Goal: Navigation & Orientation: Find specific page/section

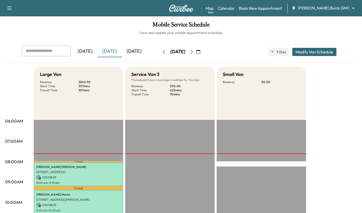
scroll to position [126, 0]
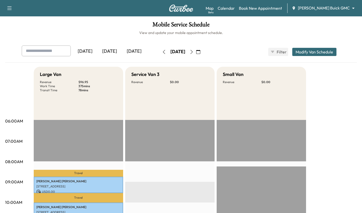
click at [111, 50] on div "[DATE]" at bounding box center [109, 51] width 25 height 12
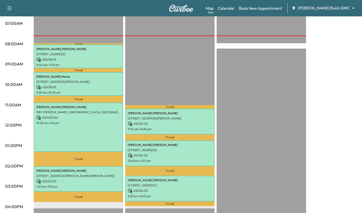
scroll to position [118, 0]
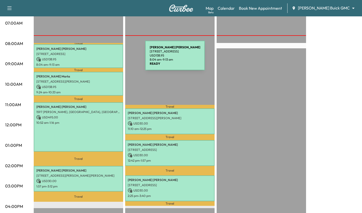
click at [107, 58] on p "USD 138.95" at bounding box center [78, 59] width 84 height 5
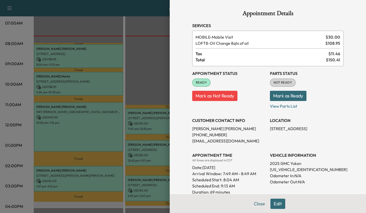
click at [155, 76] on div at bounding box center [183, 106] width 366 height 213
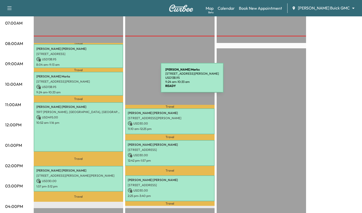
click at [122, 81] on div "James Marks 1012 SIR LANCELOT CIR, LEWISVILLE, TX 75056, USA USD 138.95 9:24 am…" at bounding box center [78, 84] width 89 height 24
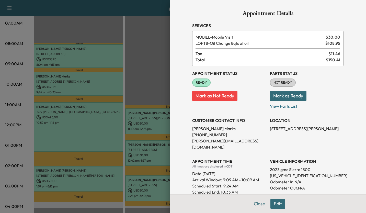
click at [139, 84] on div at bounding box center [183, 106] width 366 height 213
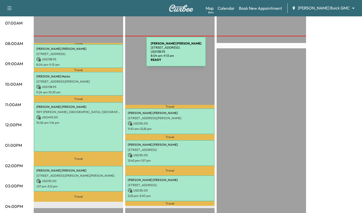
click at [108, 55] on p "[STREET_ADDRESS]" at bounding box center [78, 54] width 84 height 4
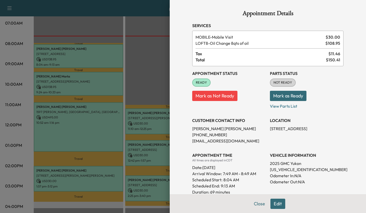
click at [150, 67] on div at bounding box center [183, 106] width 366 height 213
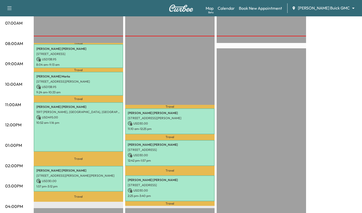
click at [87, 153] on p "Travel" at bounding box center [78, 158] width 89 height 14
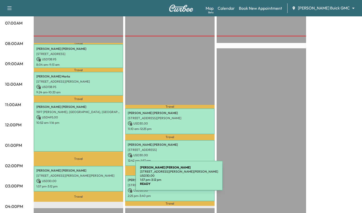
click at [97, 179] on p "USD 30.00" at bounding box center [78, 181] width 84 height 5
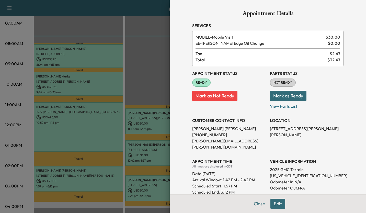
click at [145, 81] on div at bounding box center [183, 106] width 366 height 213
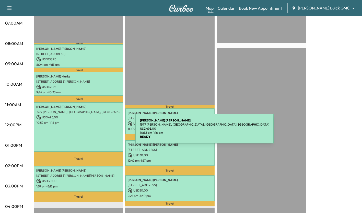
click at [97, 132] on div "[PERSON_NAME] 1597 [PERSON_NAME], [GEOGRAPHIC_DATA], [GEOGRAPHIC_DATA] USD 495.…" at bounding box center [78, 127] width 89 height 50
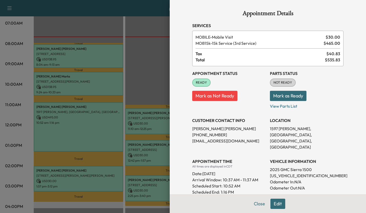
click at [135, 63] on div at bounding box center [183, 106] width 366 height 213
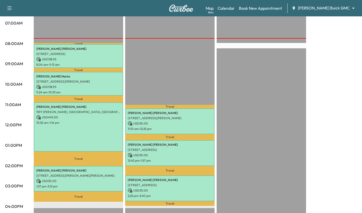
scroll to position [98, 0]
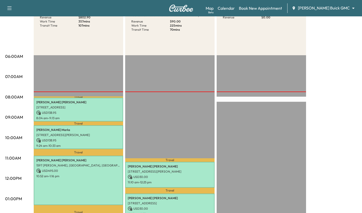
scroll to position [66, 0]
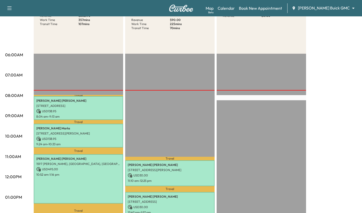
click at [214, 11] on link "Map Beta" at bounding box center [210, 8] width 8 height 6
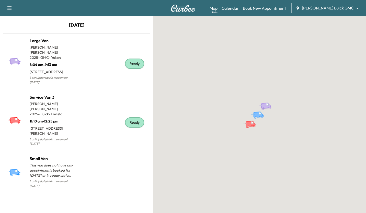
click at [61, 60] on p "8:04 am - 9:13 am" at bounding box center [53, 63] width 47 height 7
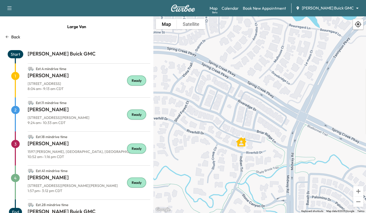
click at [191, 22] on button "Satellite" at bounding box center [191, 24] width 28 height 10
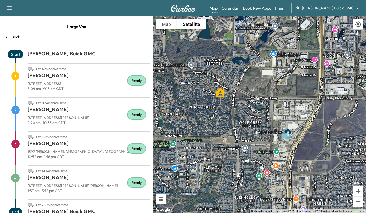
click at [239, 8] on link "Calendar" at bounding box center [229, 8] width 17 height 6
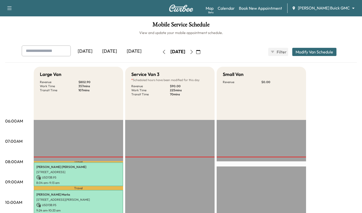
click at [115, 54] on div "[DATE]" at bounding box center [109, 51] width 25 height 12
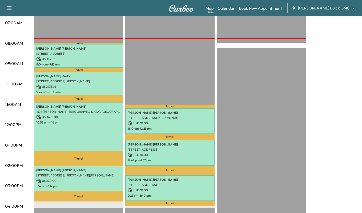
scroll to position [119, 0]
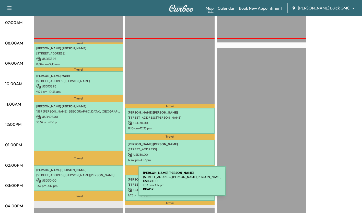
click at [100, 184] on p "1:57 pm - 3:12 pm" at bounding box center [78, 186] width 84 height 4
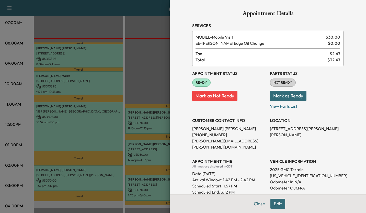
click at [96, 129] on div at bounding box center [183, 106] width 366 height 213
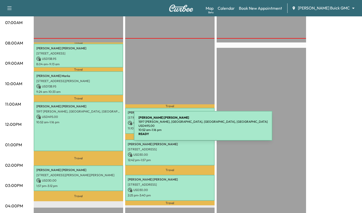
click at [96, 129] on div "[PERSON_NAME] 1597 [PERSON_NAME], [GEOGRAPHIC_DATA], [GEOGRAPHIC_DATA] USD 495.…" at bounding box center [78, 127] width 89 height 50
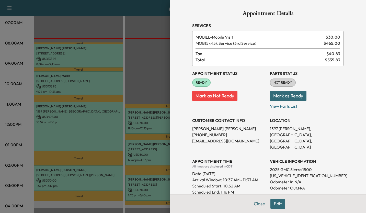
click at [100, 87] on div at bounding box center [183, 106] width 366 height 213
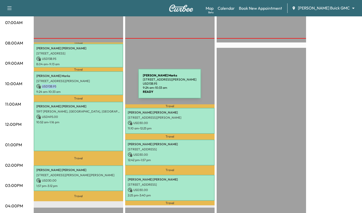
click at [100, 87] on p "USD 138.95" at bounding box center [78, 86] width 84 height 5
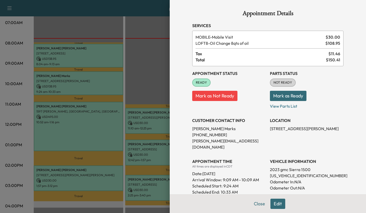
drag, startPoint x: 100, startPoint y: 87, endPoint x: 94, endPoint y: 56, distance: 30.6
click at [94, 56] on div at bounding box center [183, 106] width 366 height 213
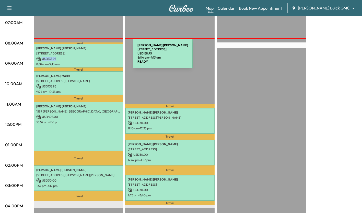
click at [94, 56] on p "USD 138.95" at bounding box center [78, 58] width 84 height 5
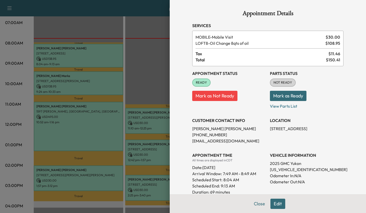
drag, startPoint x: 94, startPoint y: 56, endPoint x: 107, endPoint y: 63, distance: 13.9
click at [107, 63] on div at bounding box center [183, 106] width 366 height 213
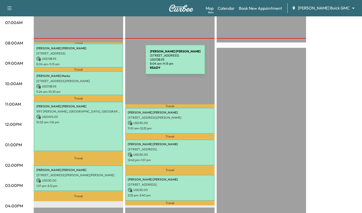
click at [214, 8] on link "Map Beta" at bounding box center [210, 8] width 8 height 6
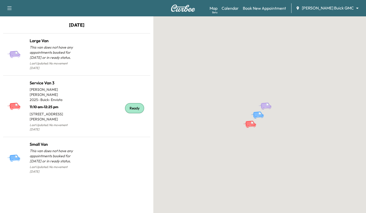
click at [112, 53] on div at bounding box center [113, 57] width 72 height 30
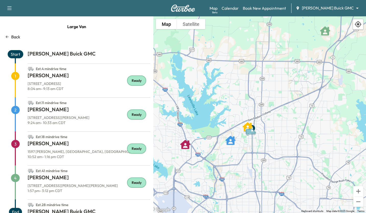
click at [239, 10] on link "Calendar" at bounding box center [229, 8] width 17 height 6
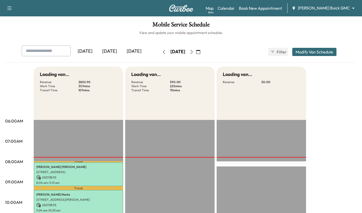
click at [115, 49] on div "[DATE]" at bounding box center [109, 51] width 25 height 12
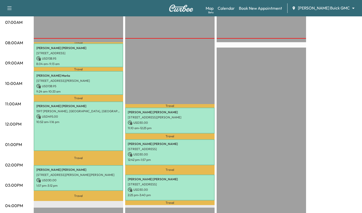
scroll to position [129, 0]
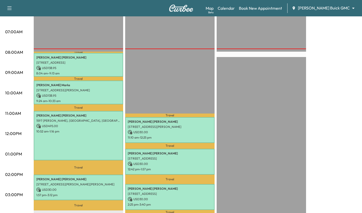
scroll to position [110, 0]
